Goal: Information Seeking & Learning: Compare options

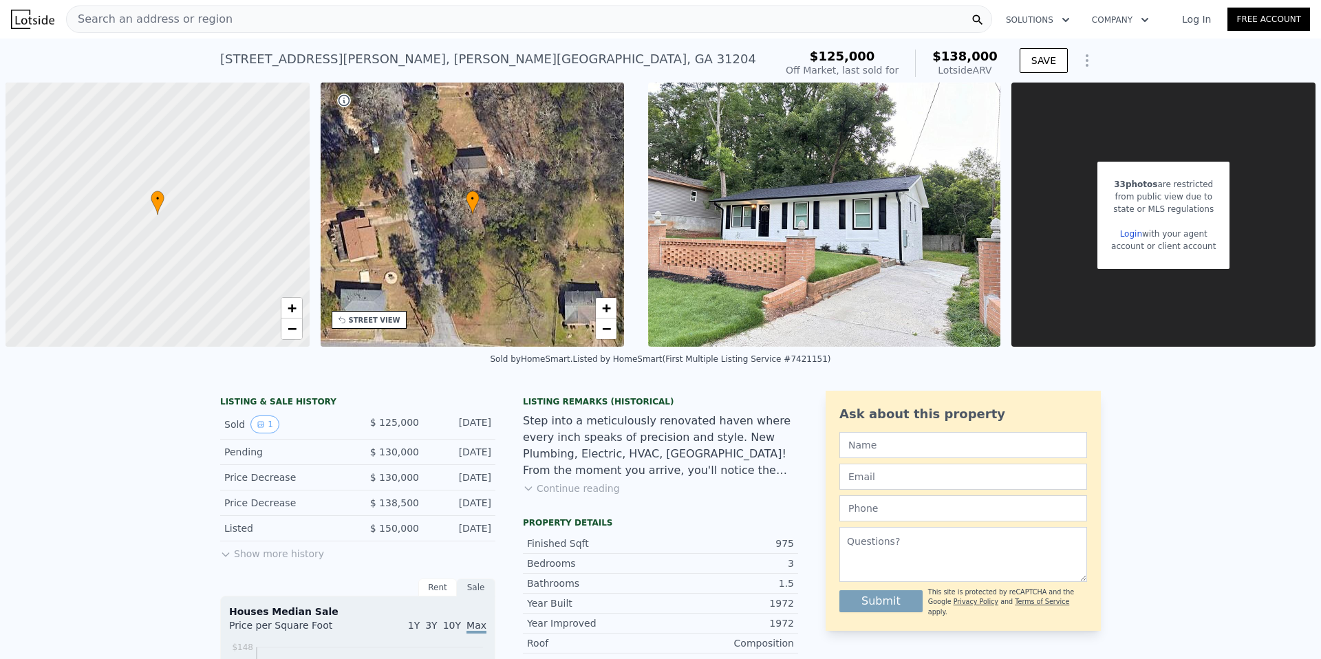
click at [257, 25] on div "Search an address or region" at bounding box center [529, 20] width 926 height 28
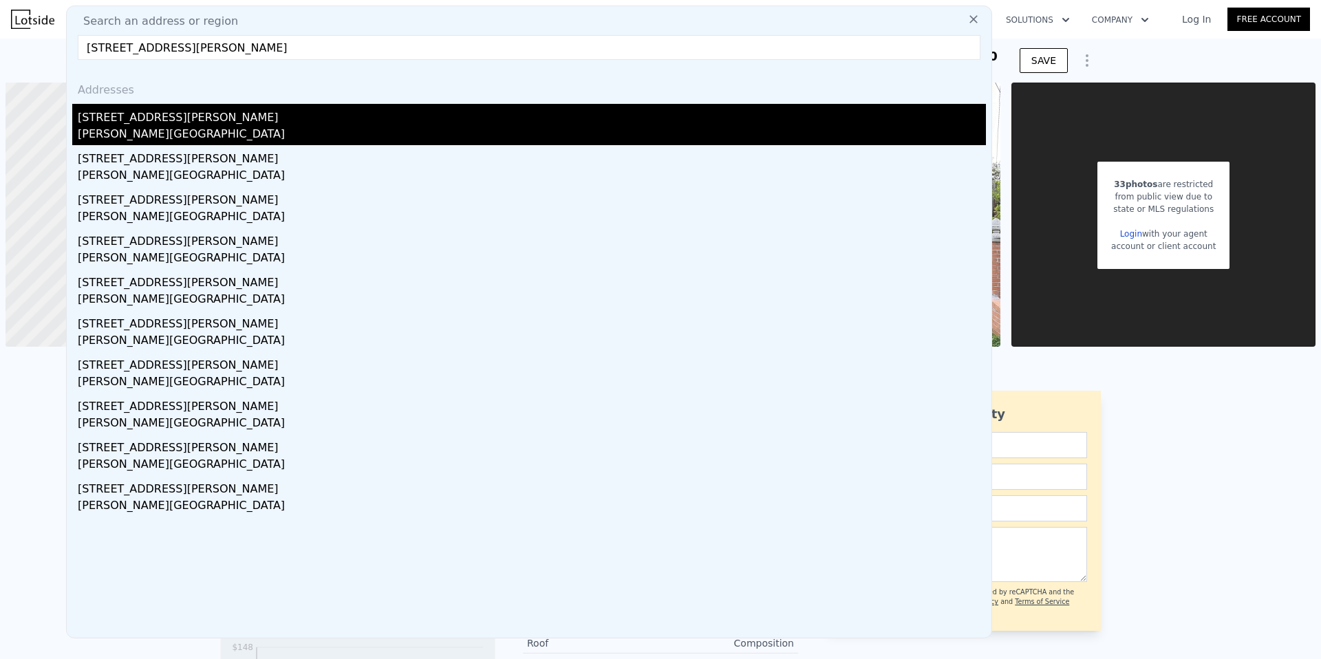
type input "[STREET_ADDRESS][PERSON_NAME]"
click at [151, 116] on div "[STREET_ADDRESS][PERSON_NAME]" at bounding box center [532, 115] width 908 height 22
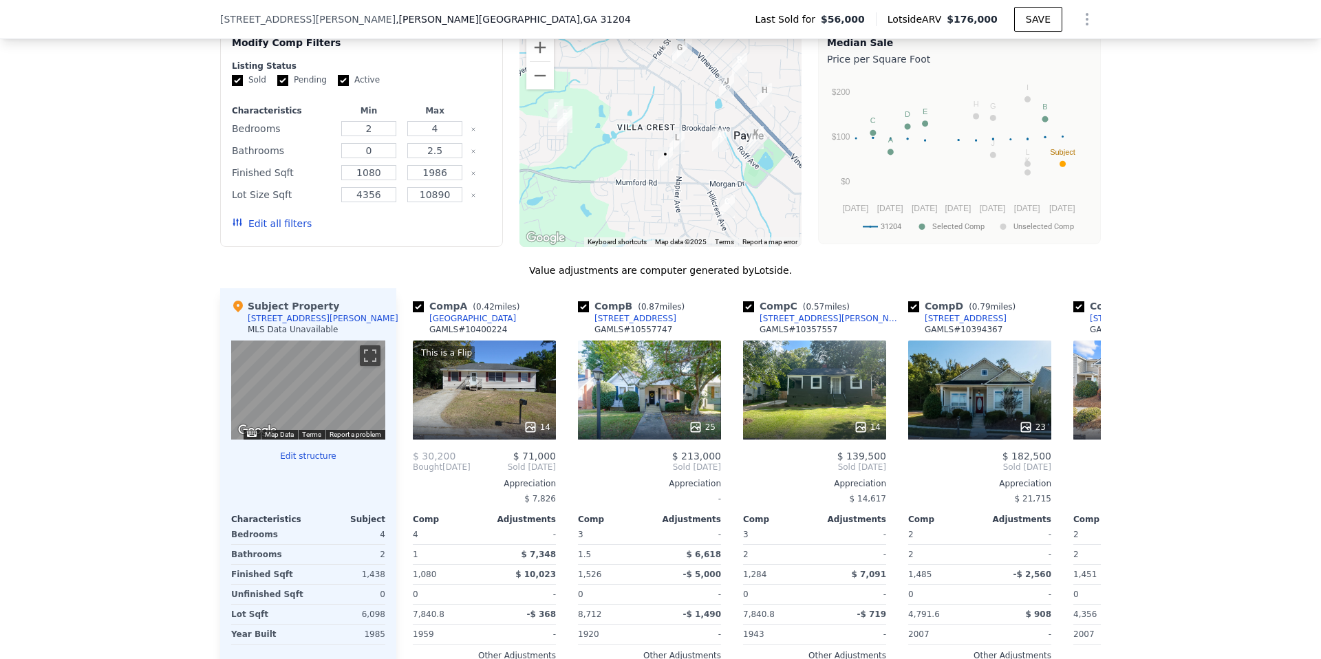
scroll to position [1160, 0]
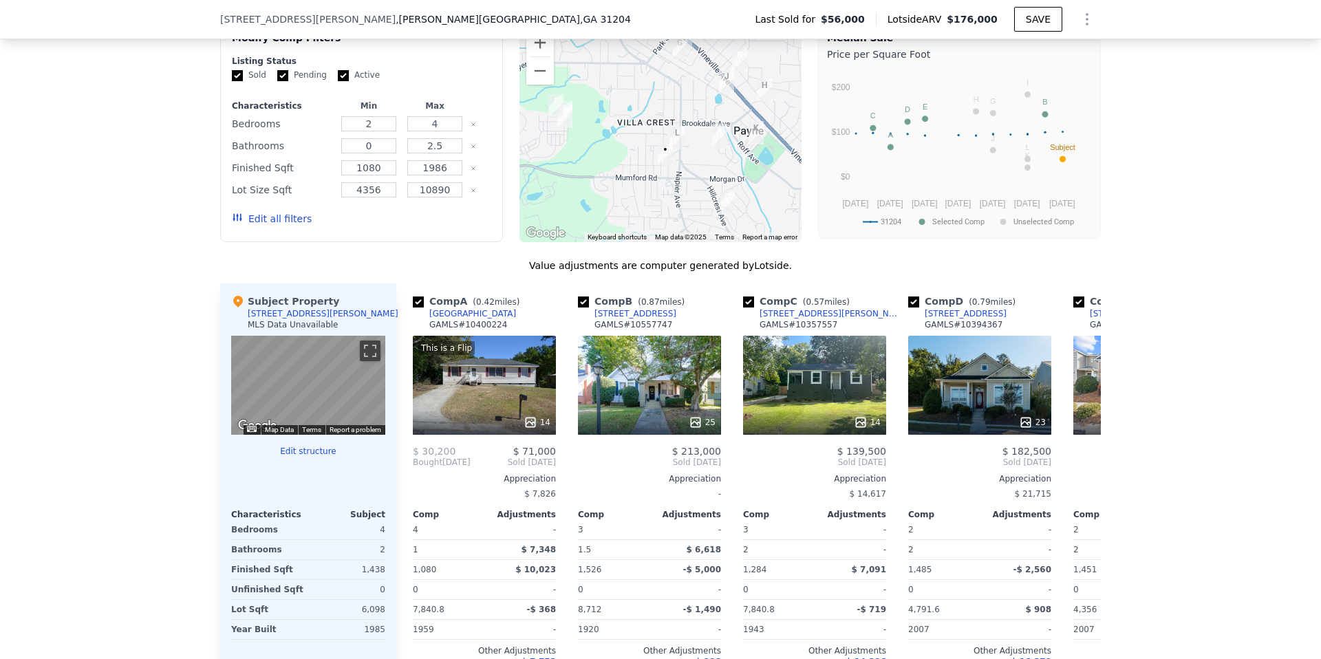
click at [274, 219] on button "Edit all filters" at bounding box center [272, 219] width 80 height 14
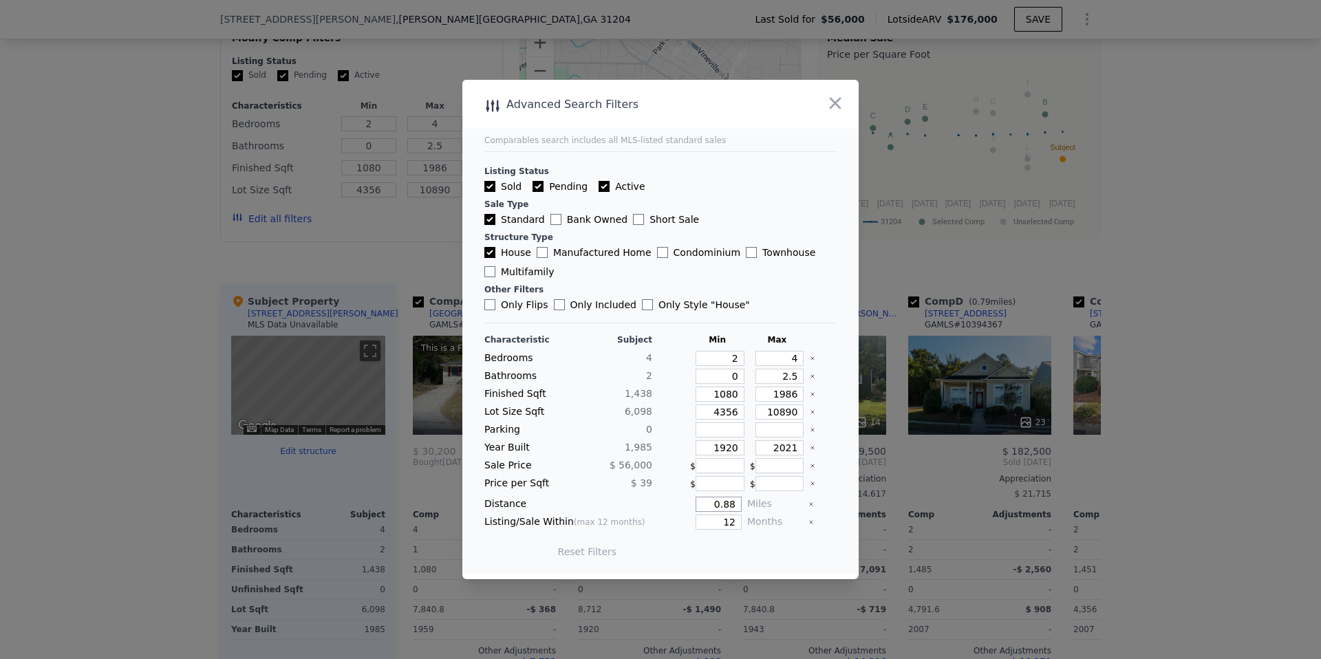
drag, startPoint x: 724, startPoint y: 503, endPoint x: 743, endPoint y: 503, distance: 18.6
click at [743, 504] on div "Distance 0.88 Miles" at bounding box center [660, 504] width 352 height 15
type input "0.5"
click at [732, 553] on button "Update Search" at bounding box center [737, 551] width 104 height 19
checkbox input "false"
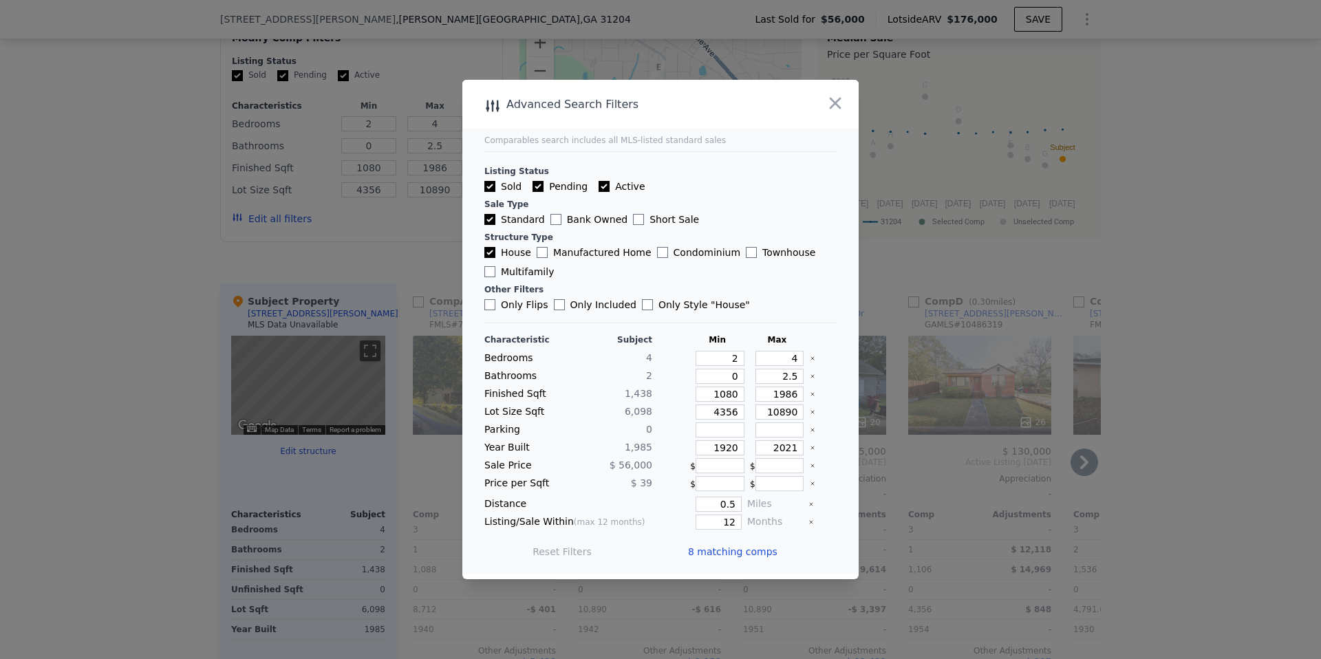
click at [732, 554] on span "8 matching comps" at bounding box center [732, 552] width 89 height 14
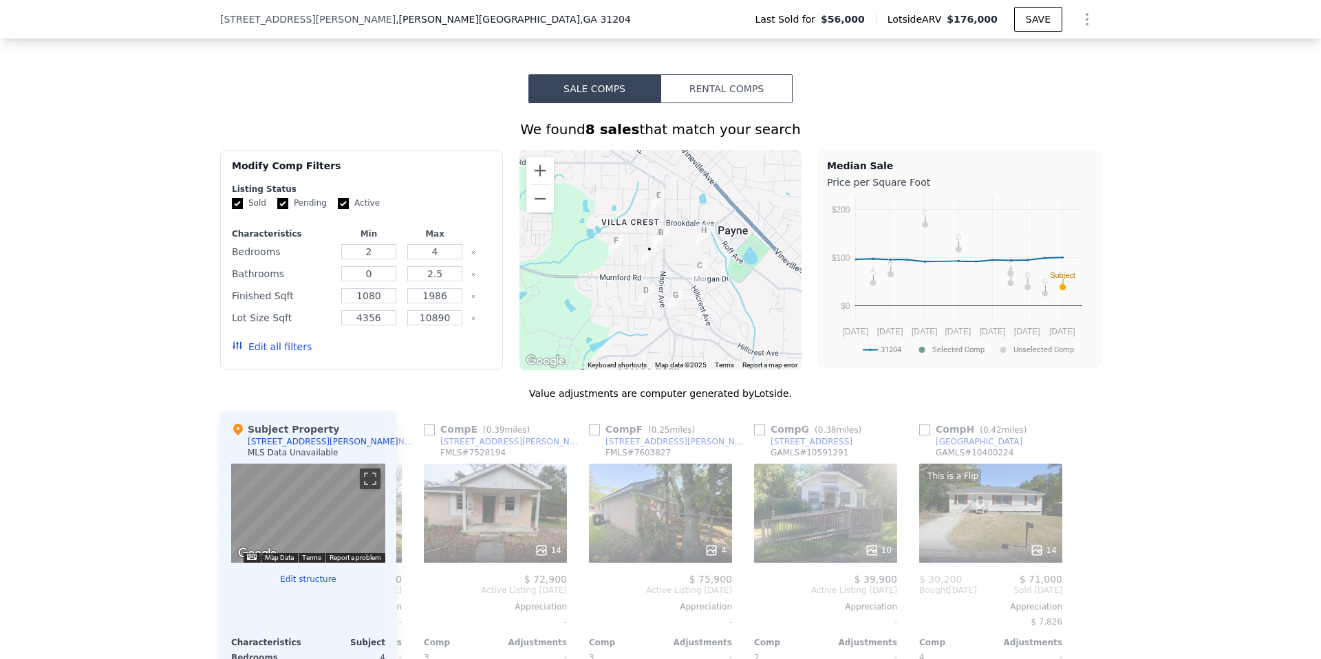
scroll to position [892, 0]
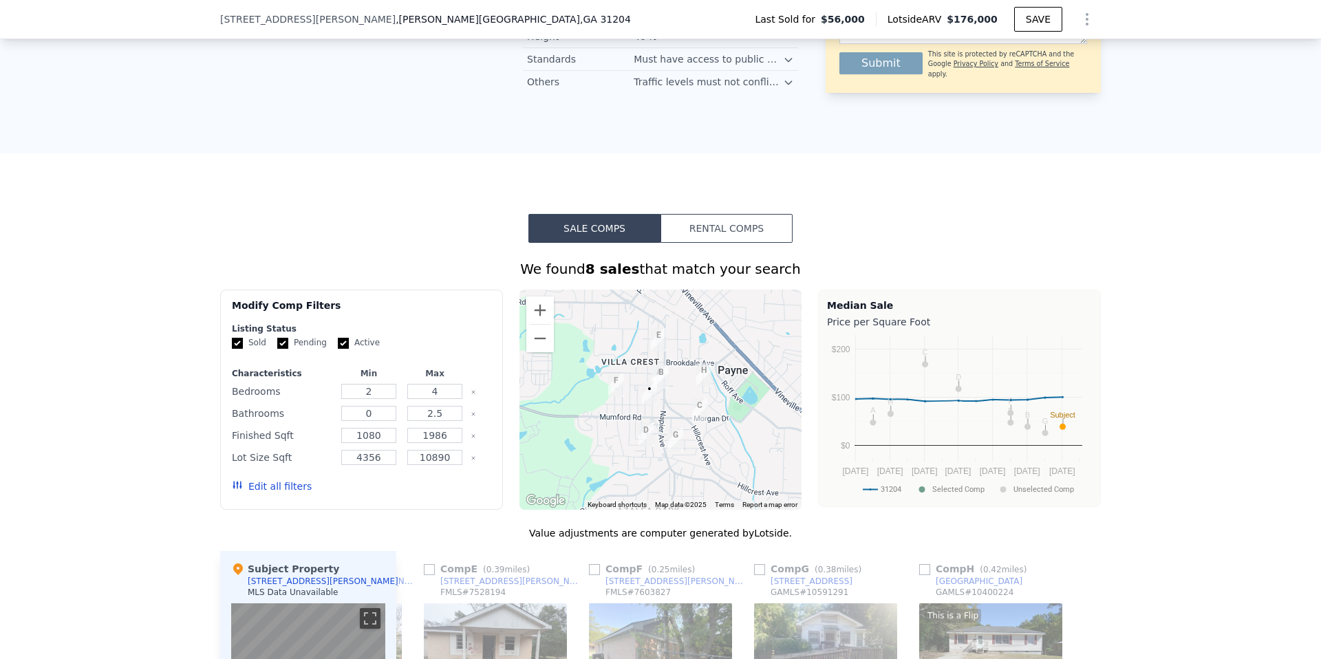
click at [286, 489] on button "Edit all filters" at bounding box center [272, 486] width 80 height 14
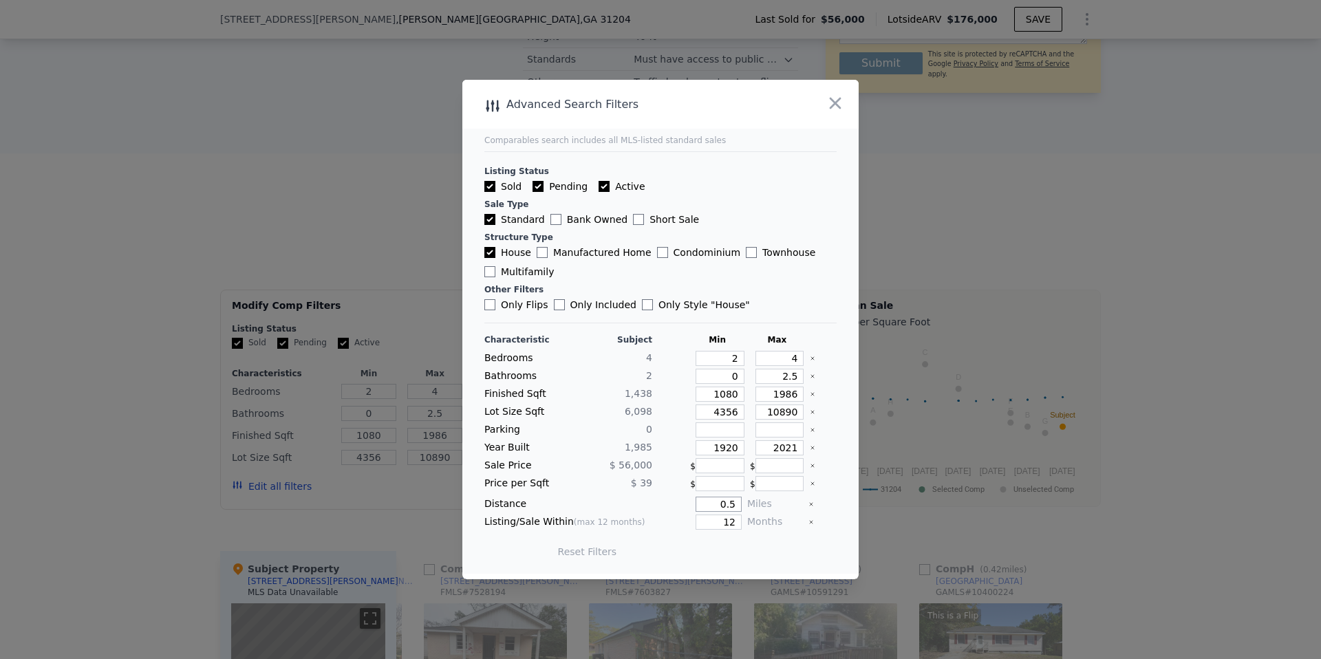
drag, startPoint x: 730, startPoint y: 504, endPoint x: 743, endPoint y: 504, distance: 12.4
click at [743, 504] on div "Distance 0.5 Miles" at bounding box center [660, 504] width 352 height 15
type input "0.25"
click at [748, 550] on button "Update Search" at bounding box center [737, 551] width 104 height 19
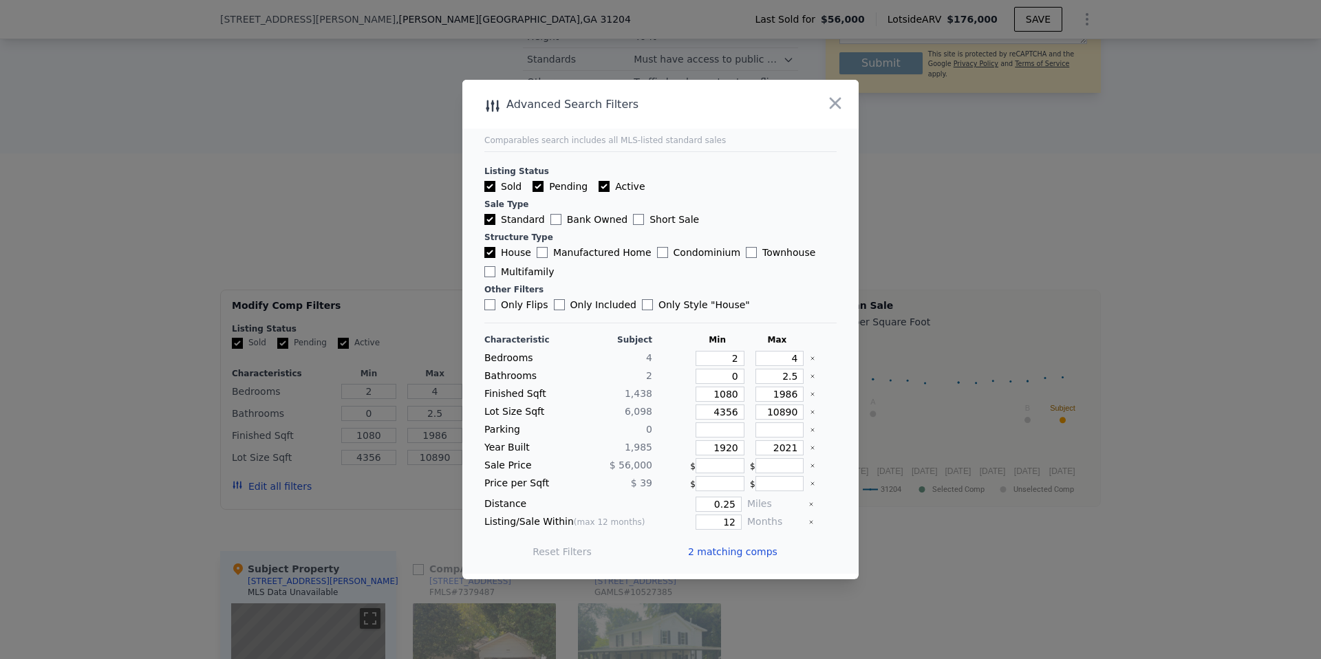
scroll to position [0, 0]
click at [725, 554] on span "2 matching comps" at bounding box center [732, 552] width 89 height 14
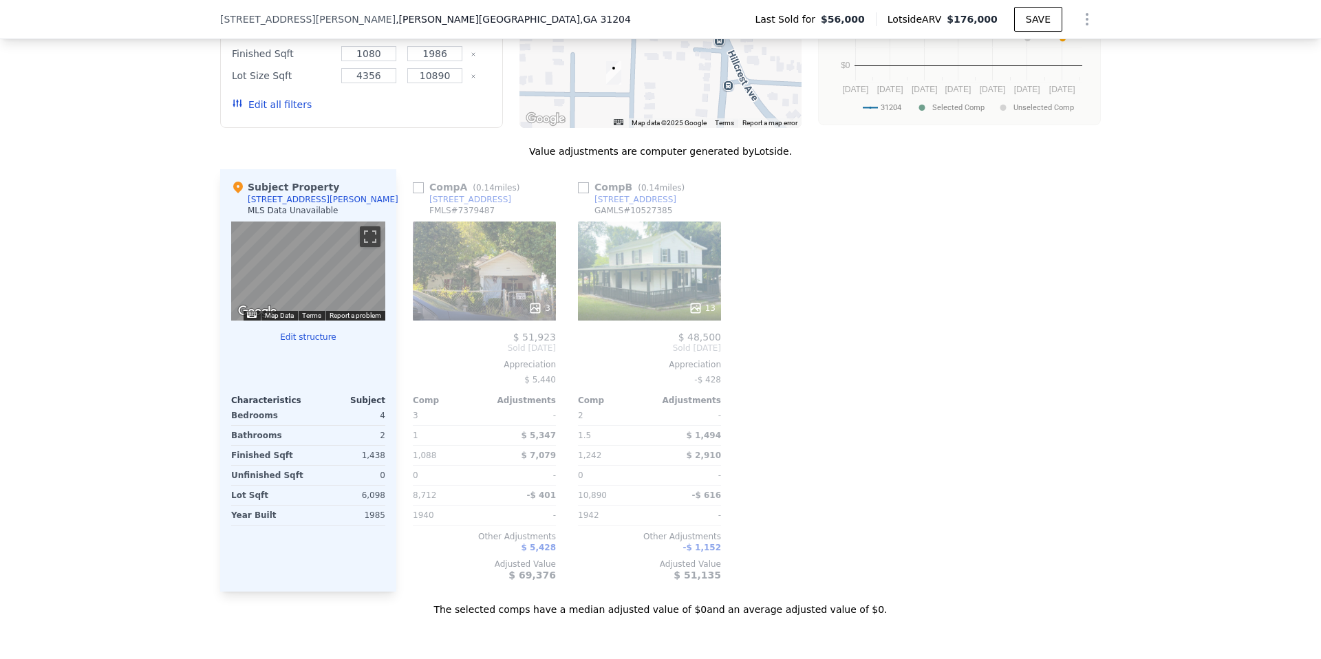
scroll to position [1278, 0]
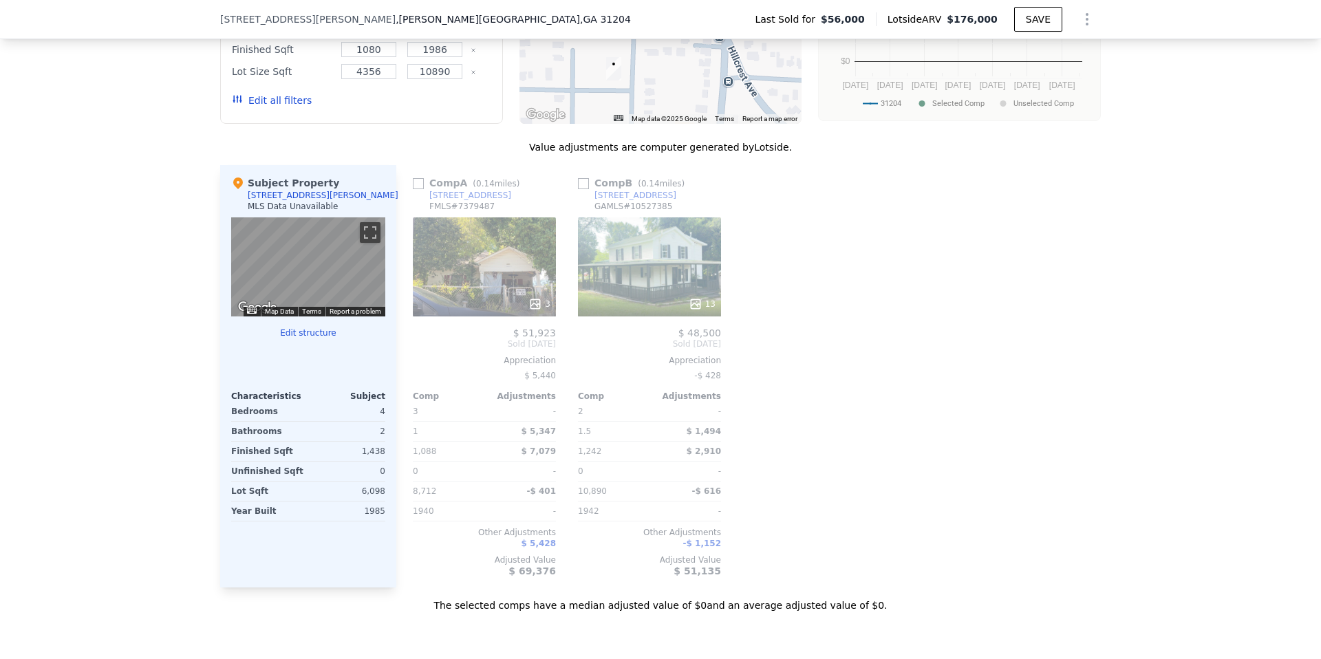
click at [482, 286] on div "3" at bounding box center [484, 266] width 143 height 99
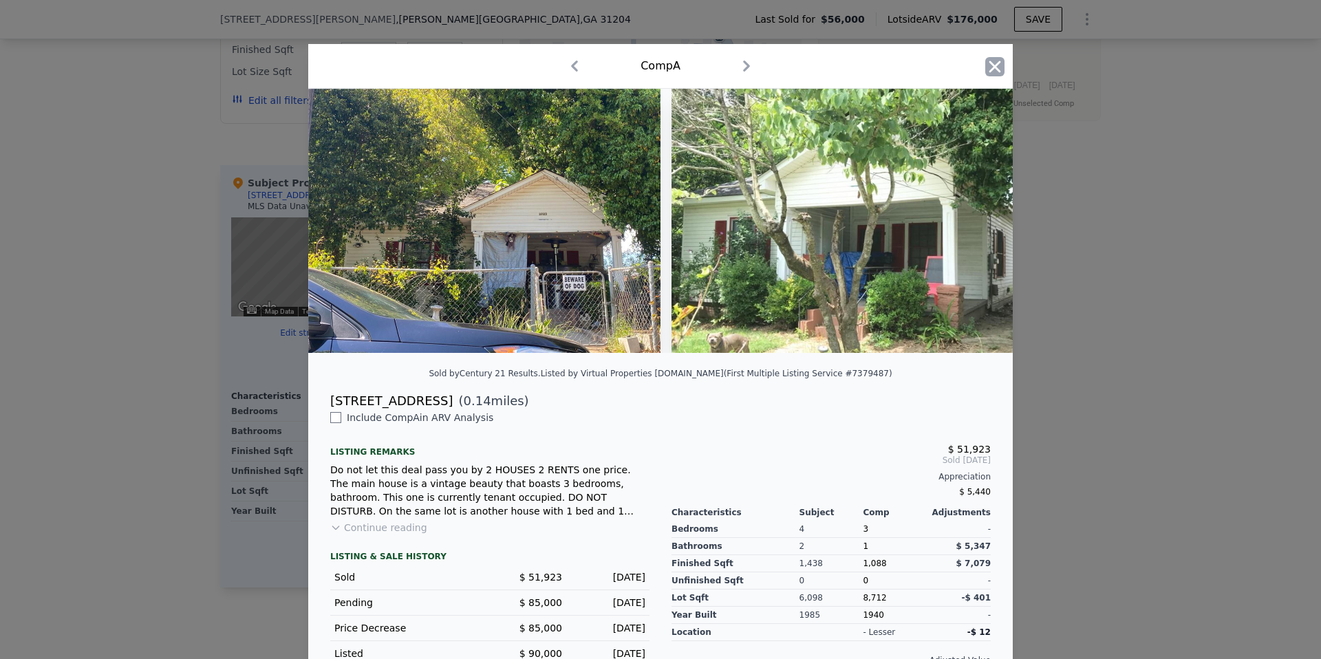
click at [991, 65] on icon "button" at bounding box center [995, 67] width 12 height 12
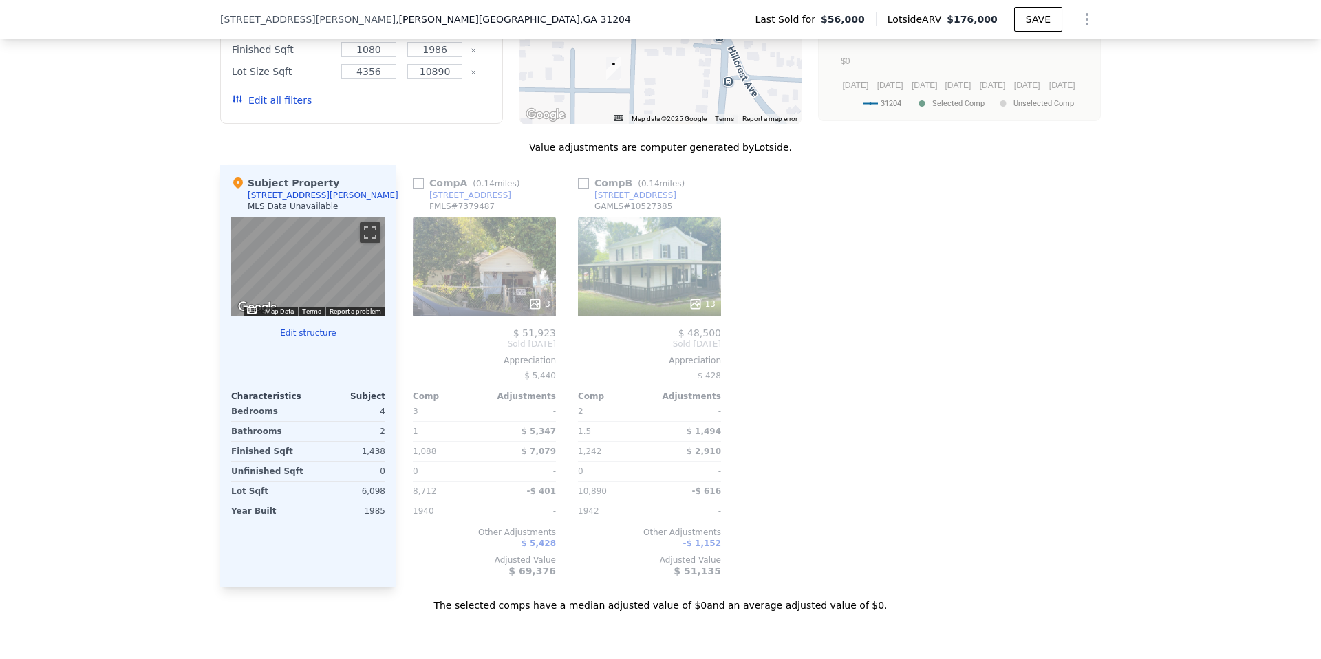
click at [640, 280] on div "13" at bounding box center [649, 266] width 143 height 99
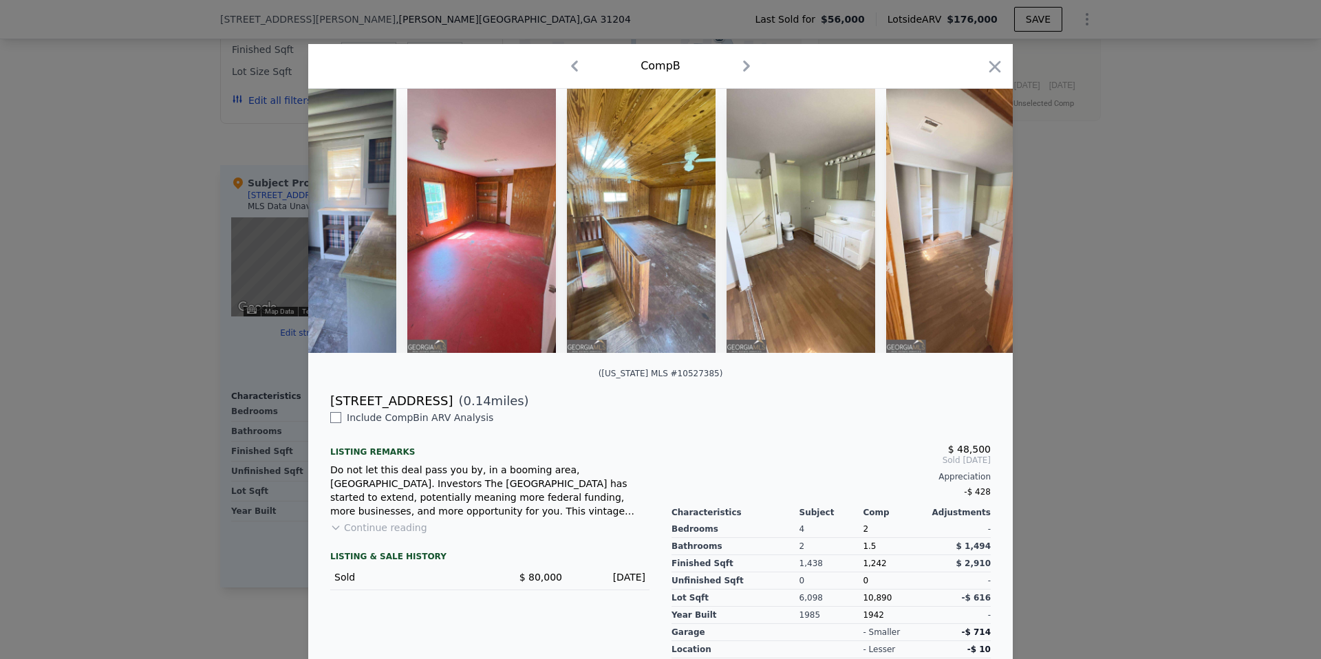
scroll to position [0, 1359]
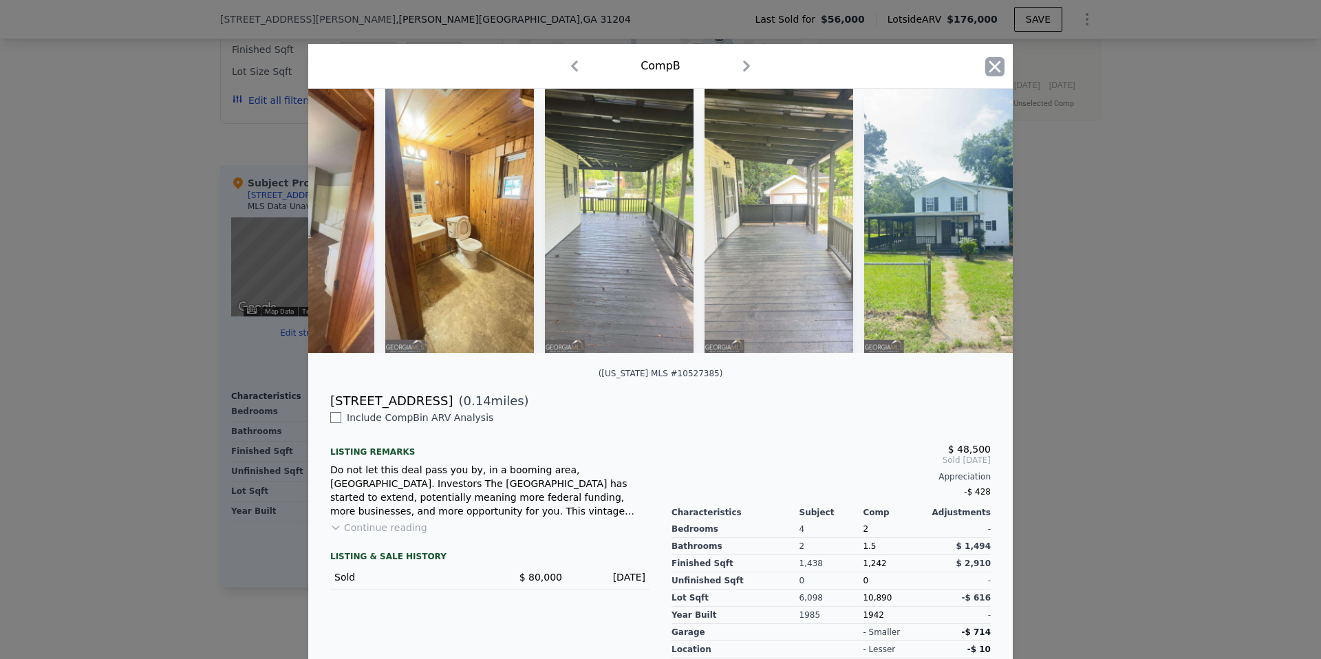
click at [1000, 67] on icon "button" at bounding box center [994, 66] width 19 height 19
